Goal: Use online tool/utility: Utilize a website feature to perform a specific function

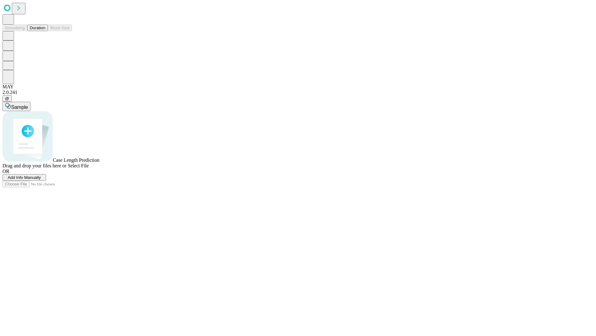
click at [41, 180] on span "Add Info Manually" at bounding box center [24, 177] width 33 height 5
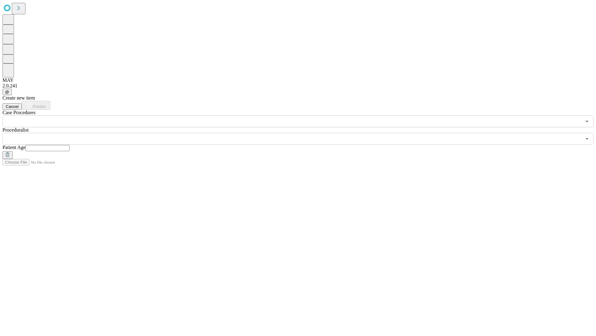
click at [70, 145] on input "text" at bounding box center [47, 148] width 44 height 6
type input "**"
click at [303, 133] on input "text" at bounding box center [291, 139] width 579 height 12
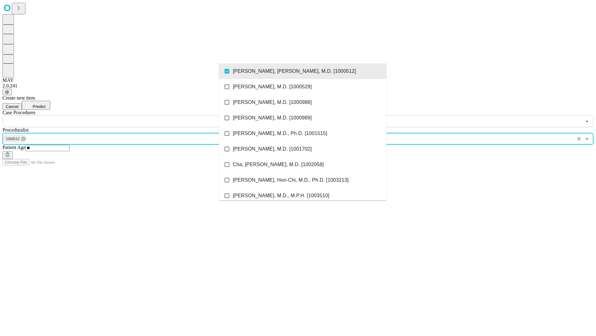
click at [130, 115] on input "text" at bounding box center [291, 121] width 579 height 12
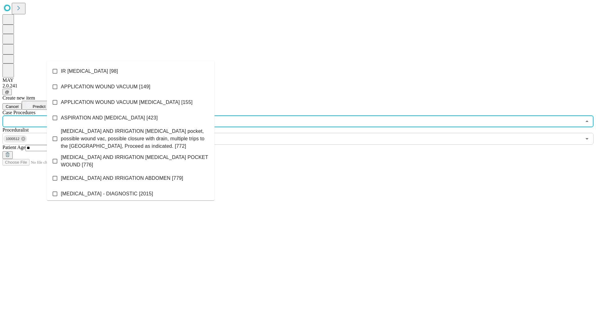
click at [131, 71] on li "IR [MEDICAL_DATA] [98]" at bounding box center [131, 71] width 168 height 16
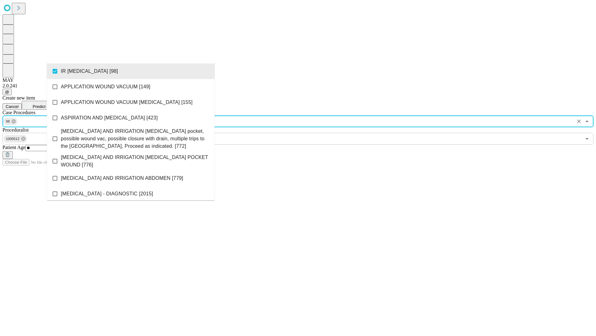
click at [45, 104] on span "Predict" at bounding box center [39, 106] width 13 height 5
